Goal: Task Accomplishment & Management: Manage account settings

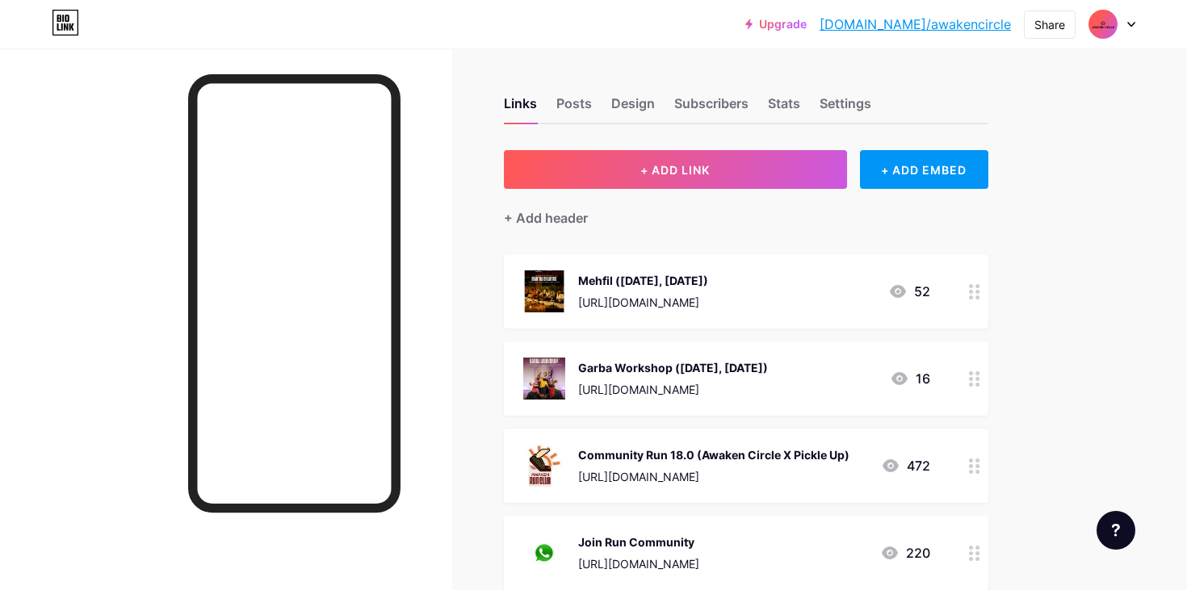
click at [974, 292] on icon at bounding box center [974, 291] width 11 height 15
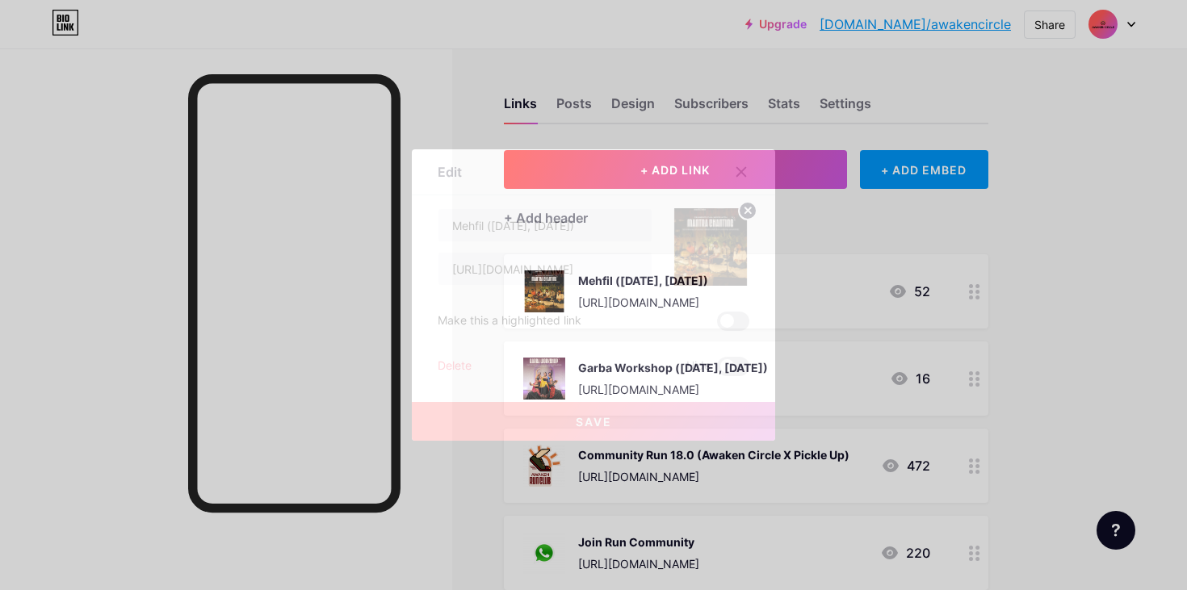
click at [749, 215] on circle at bounding box center [748, 211] width 18 height 18
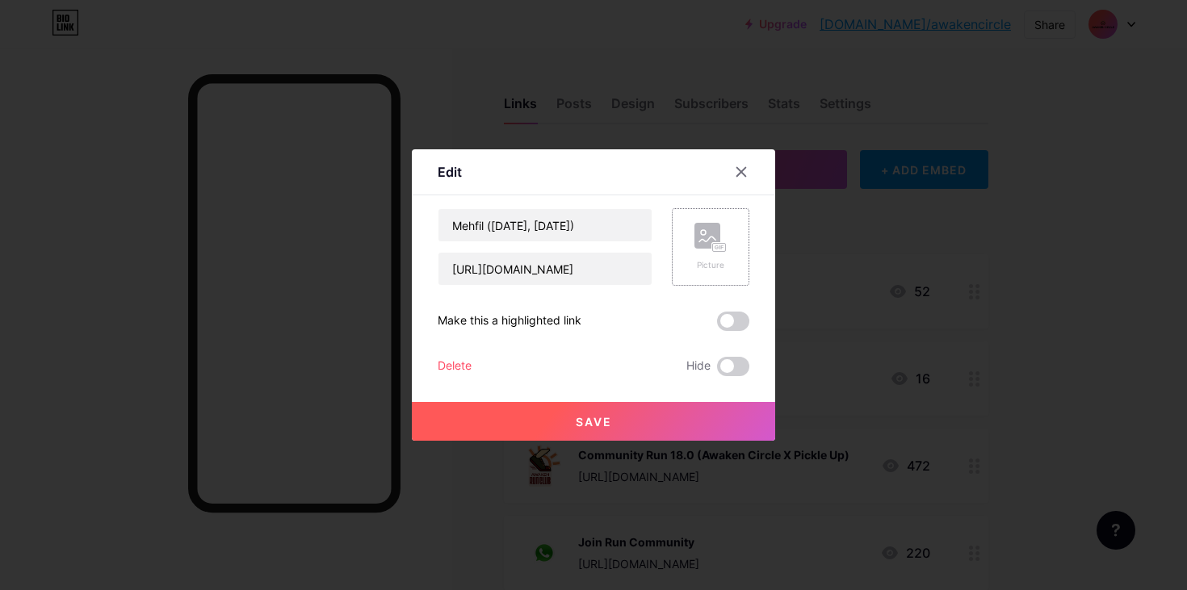
click at [710, 241] on rect at bounding box center [707, 236] width 26 height 26
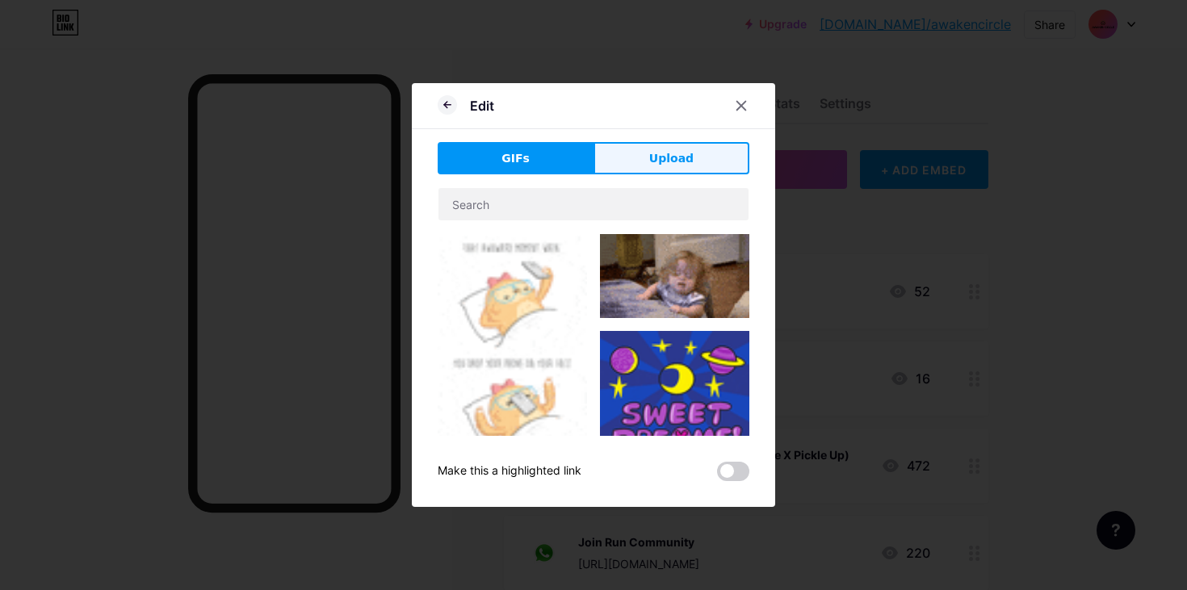
click at [665, 169] on button "Upload" at bounding box center [671, 158] width 156 height 32
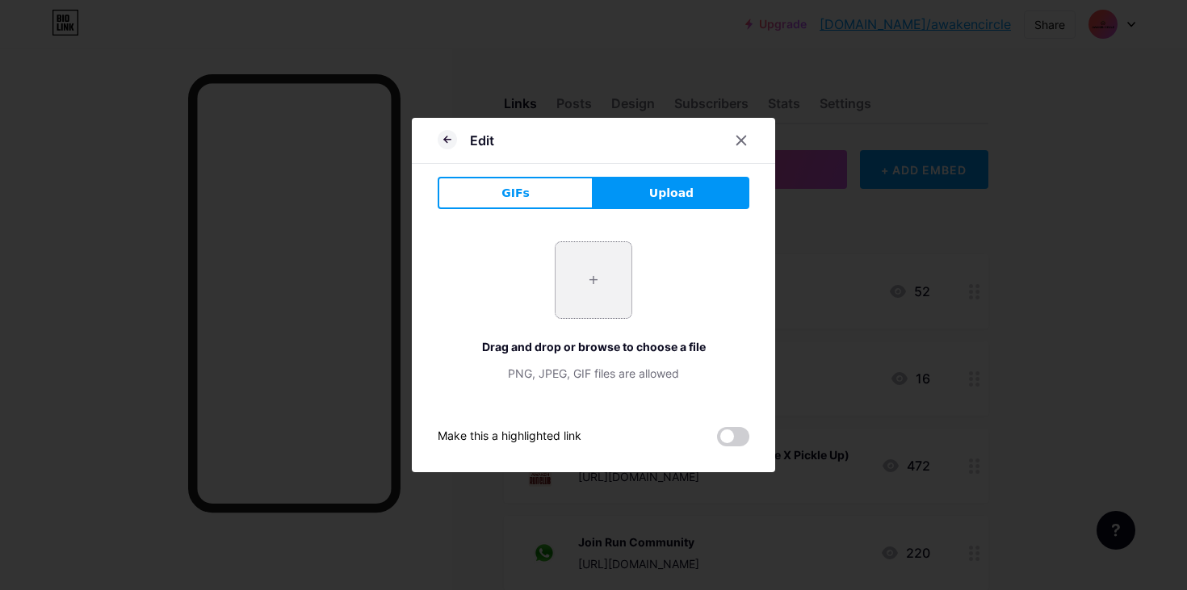
click at [598, 269] on input "file" at bounding box center [593, 280] width 76 height 76
type input "C:\fakepath\13-9 AC Mehfil Creative.jpeg"
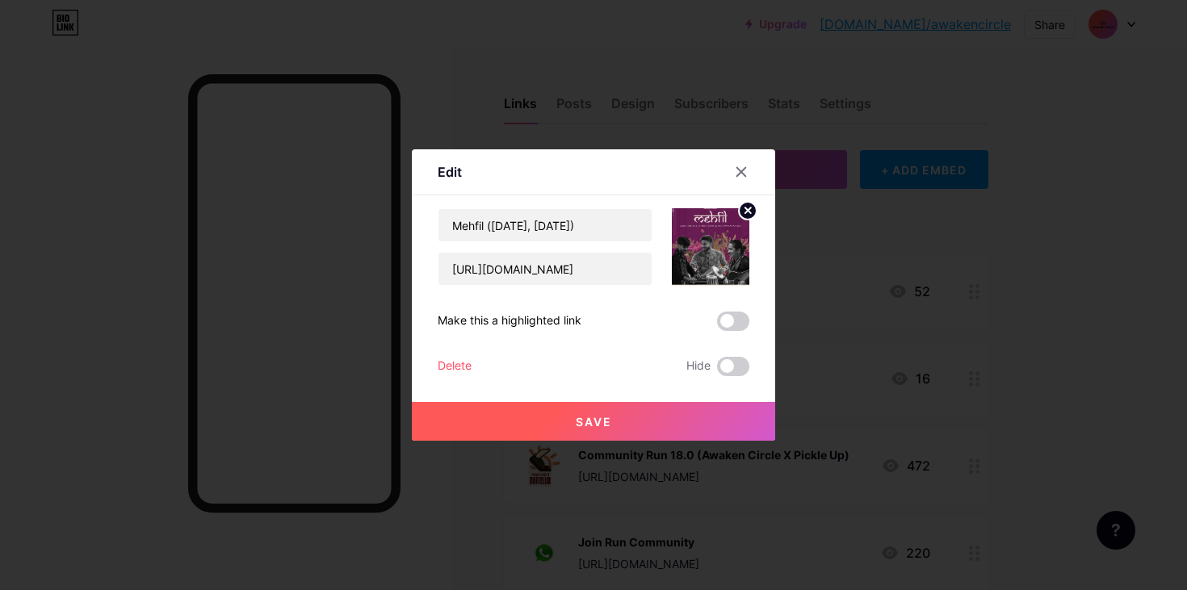
click at [709, 252] on img at bounding box center [710, 246] width 77 height 77
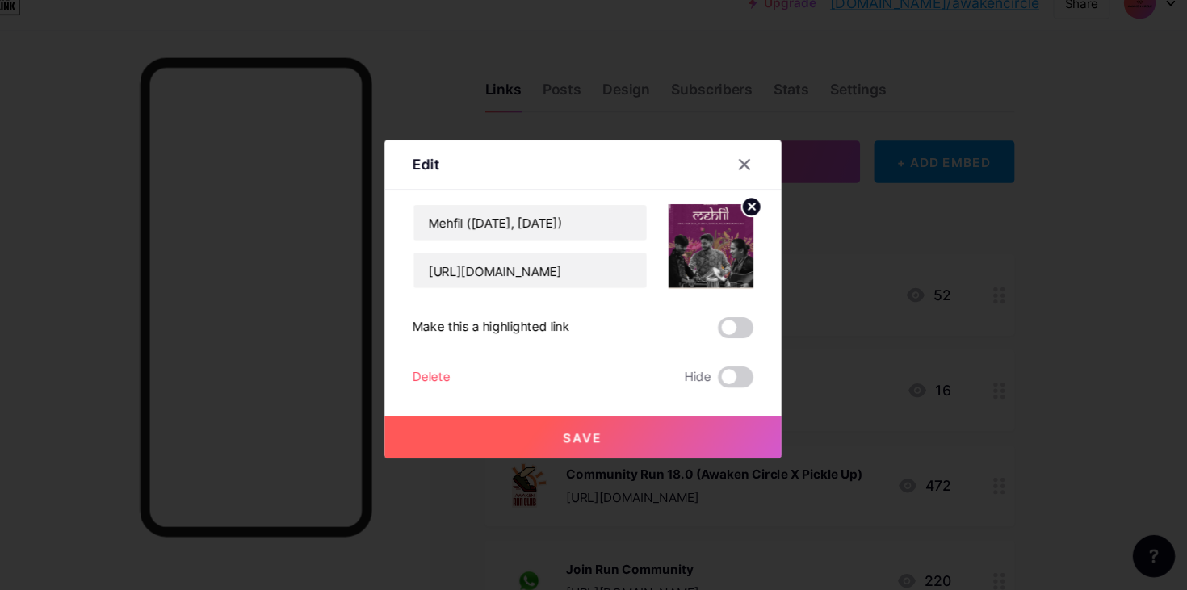
click at [651, 417] on button "Save" at bounding box center [593, 421] width 363 height 39
